Goal: Task Accomplishment & Management: Use online tool/utility

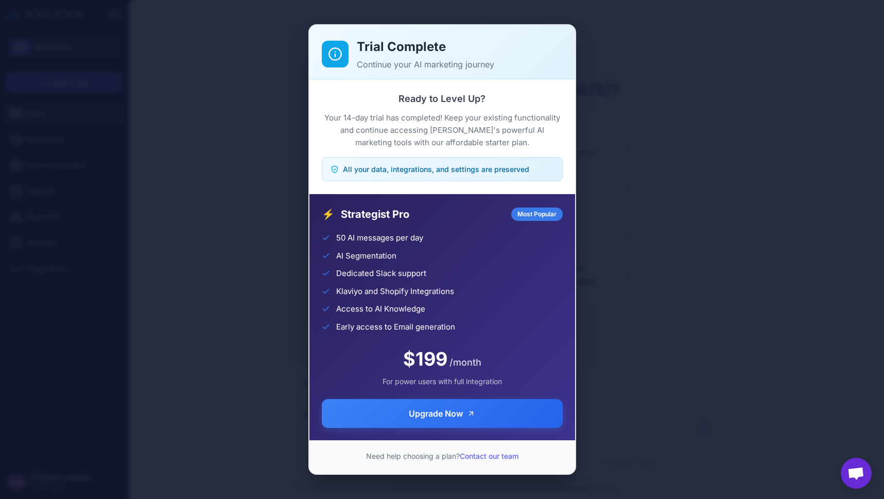
click at [274, 130] on div "Trial Complete Continue your AI marketing journey Ready to Level Up? Your 14-da…" at bounding box center [442, 249] width 884 height 482
click at [226, 73] on div "Trial Complete Continue your AI marketing journey Ready to Level Up? Your 14-da…" at bounding box center [442, 249] width 884 height 482
click at [210, 58] on div "Trial Complete Continue your AI marketing journey Ready to Level Up? Your 14-da…" at bounding box center [442, 249] width 884 height 482
click at [251, 182] on div "Trial Complete Continue your AI marketing journey Ready to Level Up? Your 14-da…" at bounding box center [442, 249] width 884 height 482
click at [642, 141] on div "Trial Complete Continue your AI marketing journey Ready to Level Up? Your 14-da…" at bounding box center [442, 249] width 884 height 482
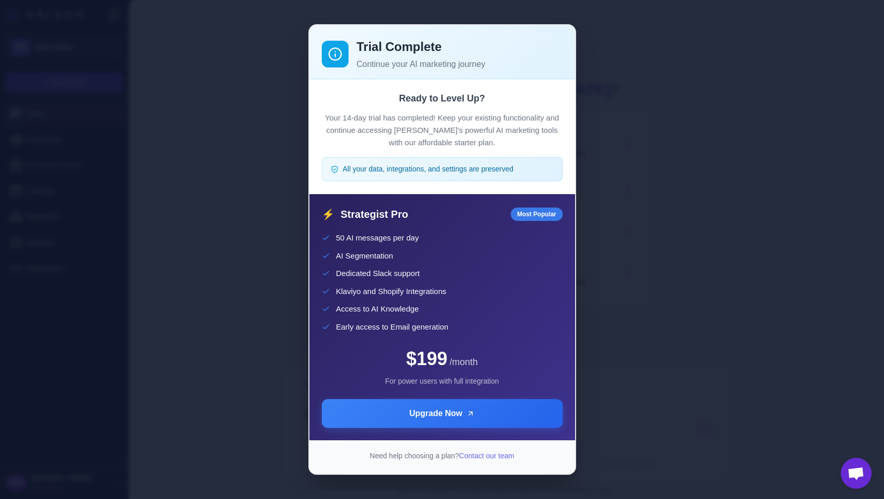
click at [262, 138] on div "Trial Complete Continue your AI marketing journey Ready to Level Up? Your 14-da…" at bounding box center [442, 249] width 884 height 482
click at [225, 130] on div "Trial Complete Continue your AI marketing journey Ready to Level Up? Your 14-da…" at bounding box center [442, 249] width 884 height 482
click at [263, 100] on div "Trial Complete Continue your AI marketing journey Ready to Level Up? Your 14-da…" at bounding box center [442, 249] width 884 height 482
click at [186, 86] on div "Trial Complete Continue your AI marketing journey Ready to Level Up? Your 14-da…" at bounding box center [442, 249] width 884 height 482
